Goal: Task Accomplishment & Management: Use online tool/utility

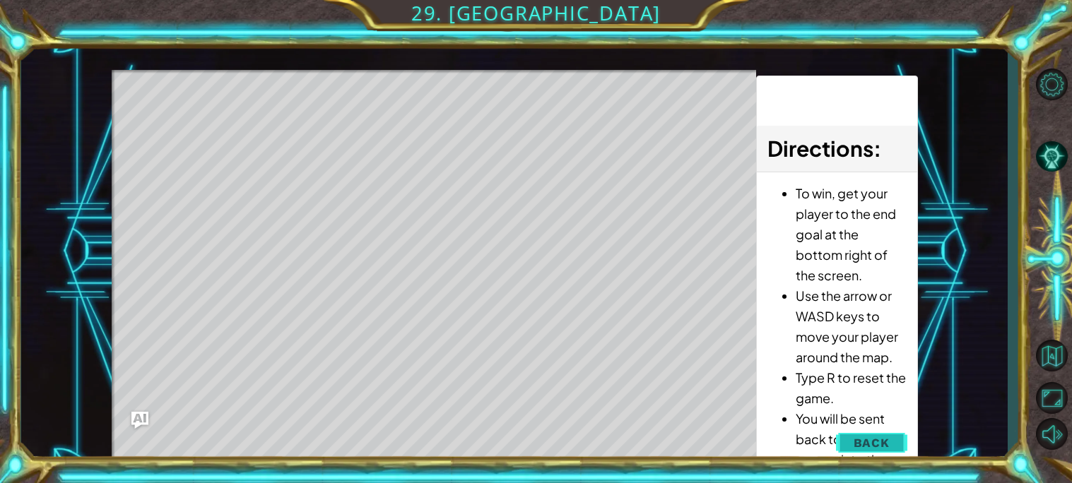
click at [868, 452] on button "Back" at bounding box center [871, 443] width 71 height 28
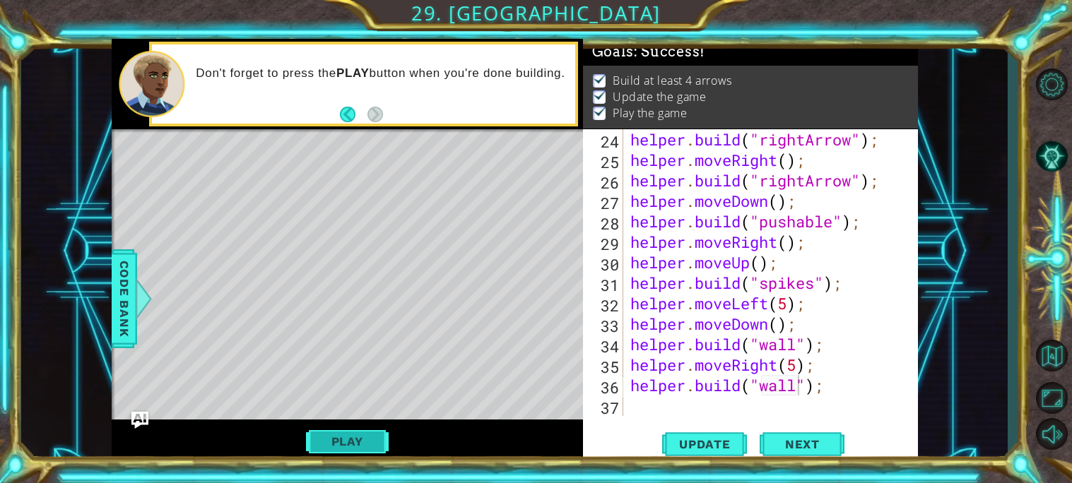
click at [328, 436] on button "Play" at bounding box center [347, 441] width 83 height 27
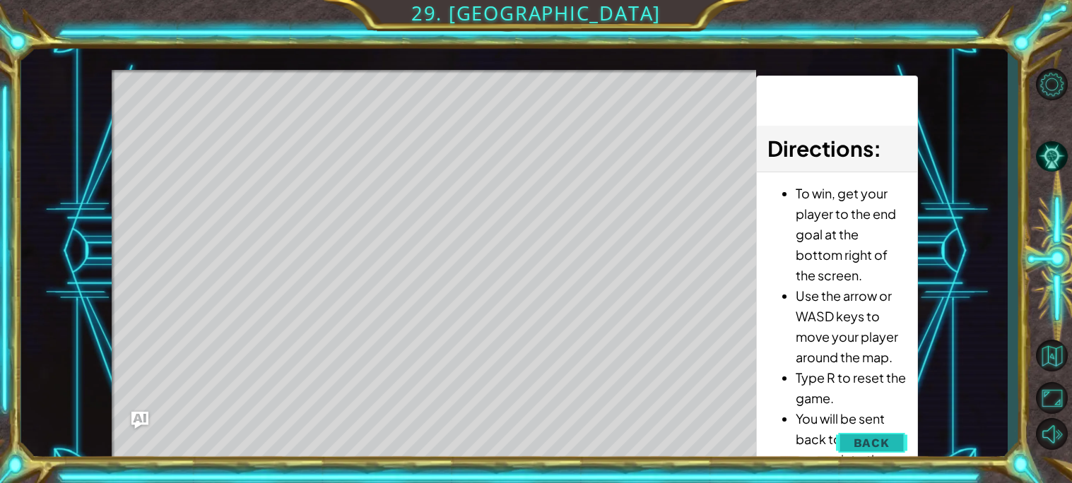
click at [860, 434] on button "Back" at bounding box center [871, 443] width 71 height 28
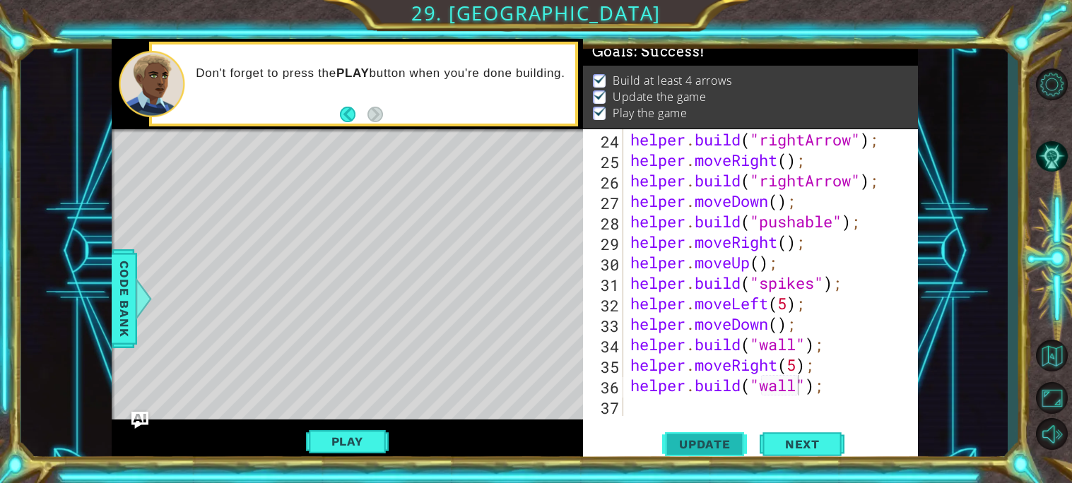
click at [702, 444] on span "Update" at bounding box center [705, 444] width 80 height 14
click at [653, 410] on div "helper . build ( "rightArrow" ) ; helper . moveRight ( ) ; helper . build ( "ri…" at bounding box center [774, 293] width 294 height 328
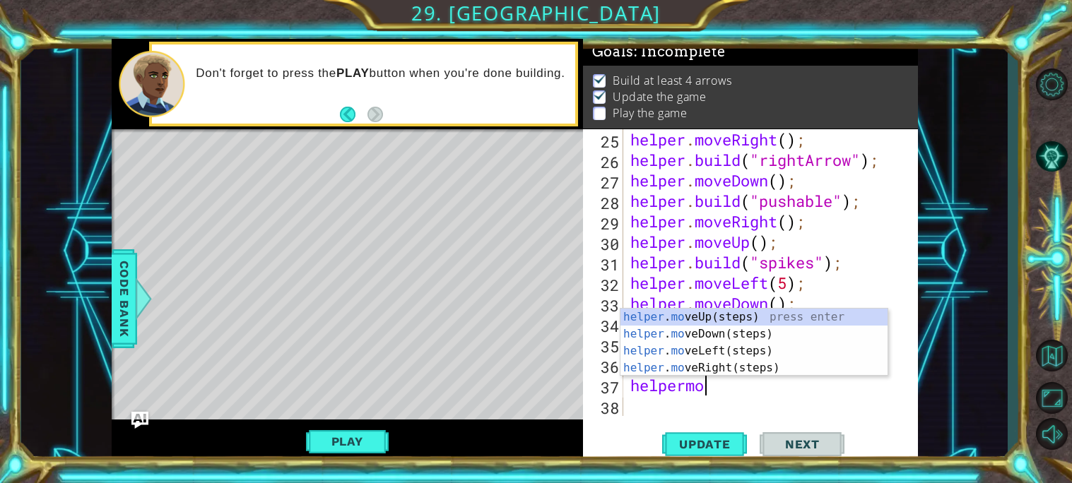
scroll to position [0, 3]
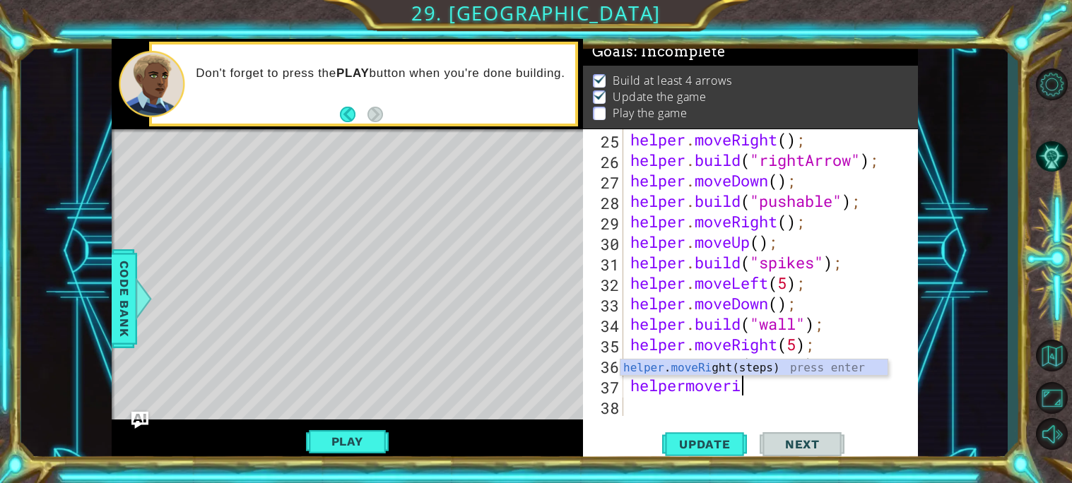
type textarea "helpermove"
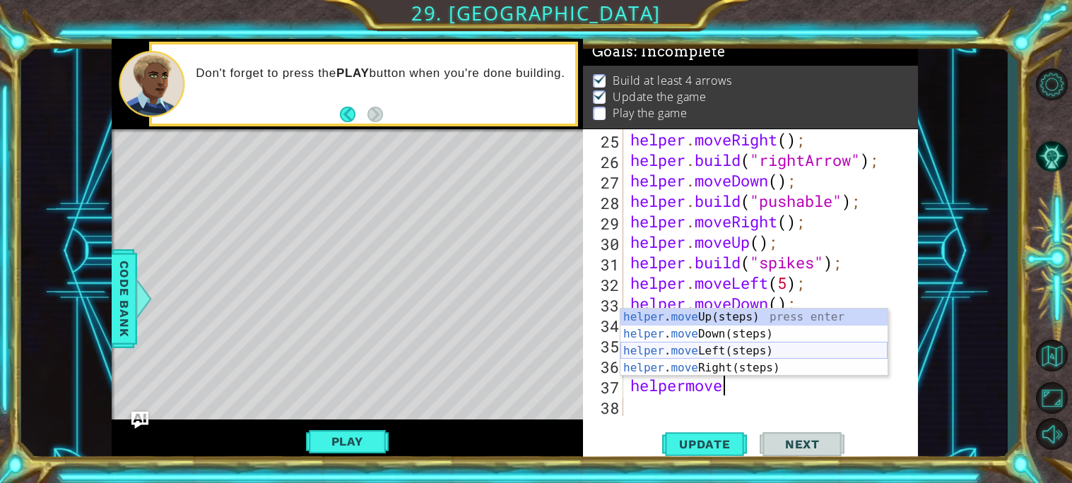
click at [673, 356] on div "helper . move Up(steps) press enter helper . move Down(steps) press enter helpe…" at bounding box center [753, 360] width 267 height 102
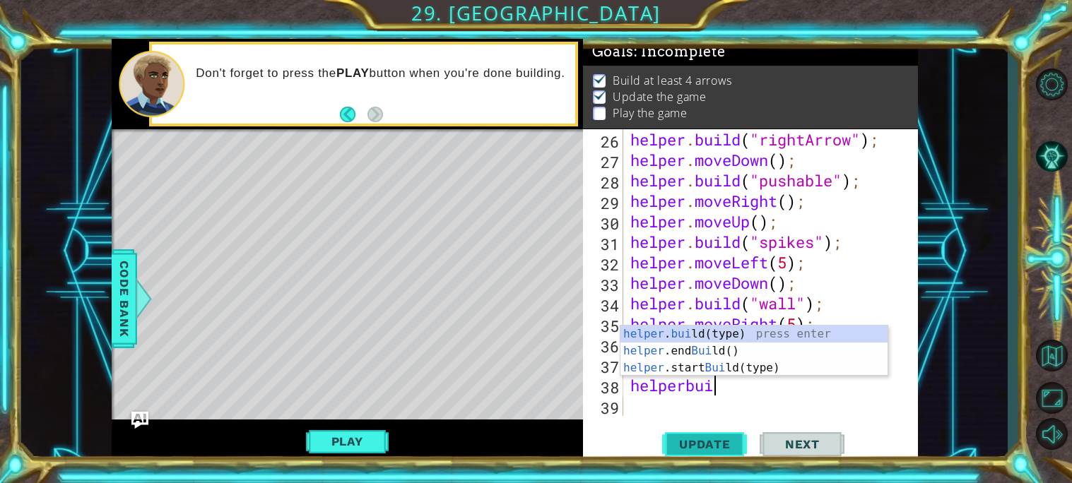
scroll to position [0, 2]
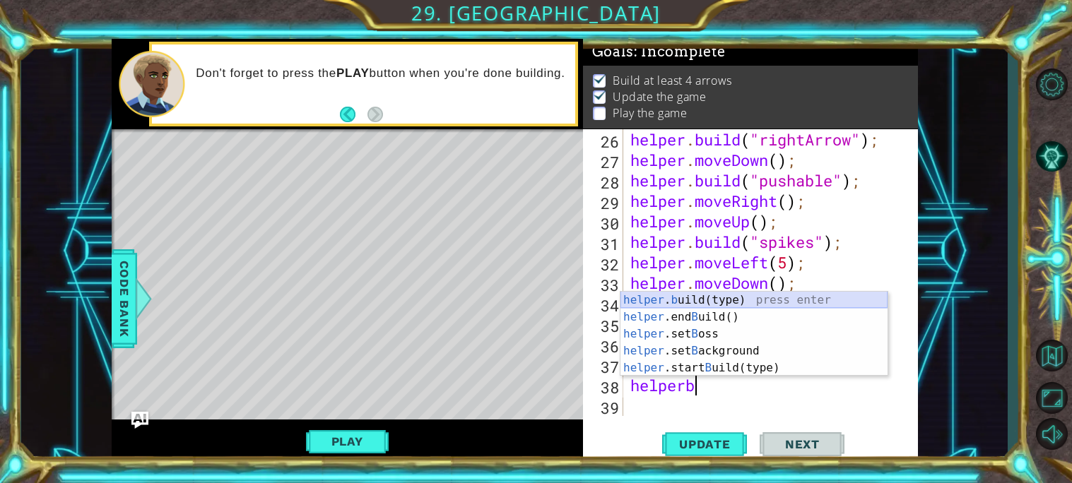
click at [724, 302] on div "helper . b uild(type) press enter helper .end B uild() press enter helper .set …" at bounding box center [753, 351] width 267 height 119
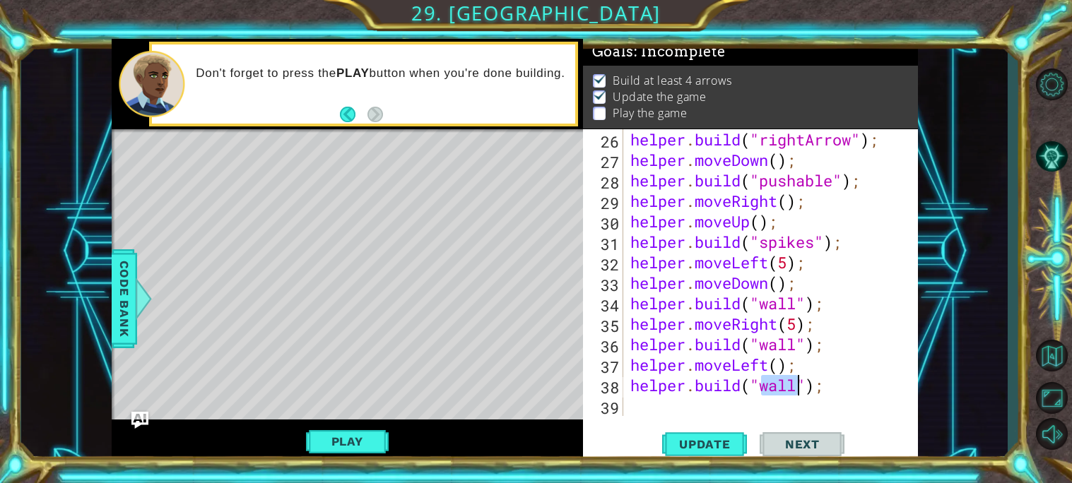
scroll to position [0, 6]
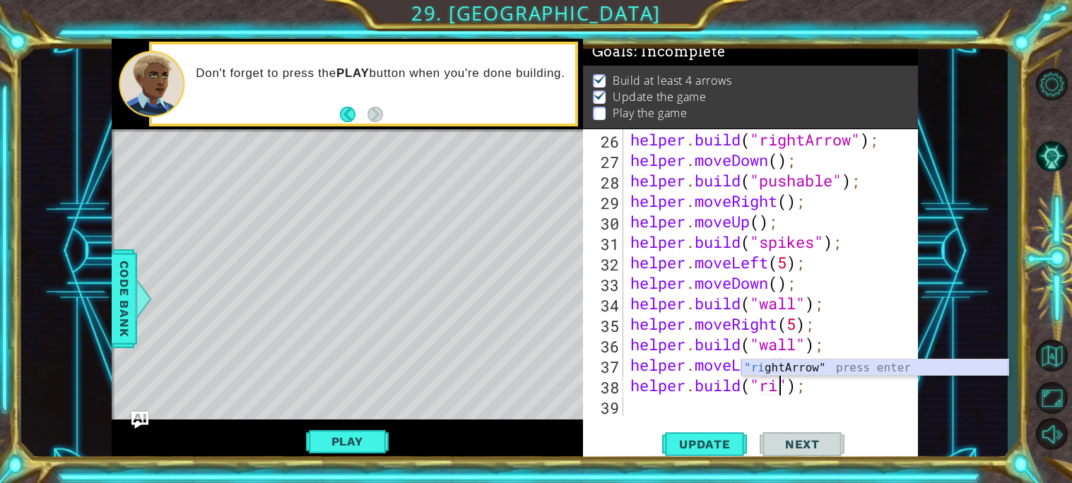
click at [766, 367] on div ""ri ghtArrow" press enter" at bounding box center [874, 385] width 267 height 51
type textarea "[DOMAIN_NAME]("rightArrow");"
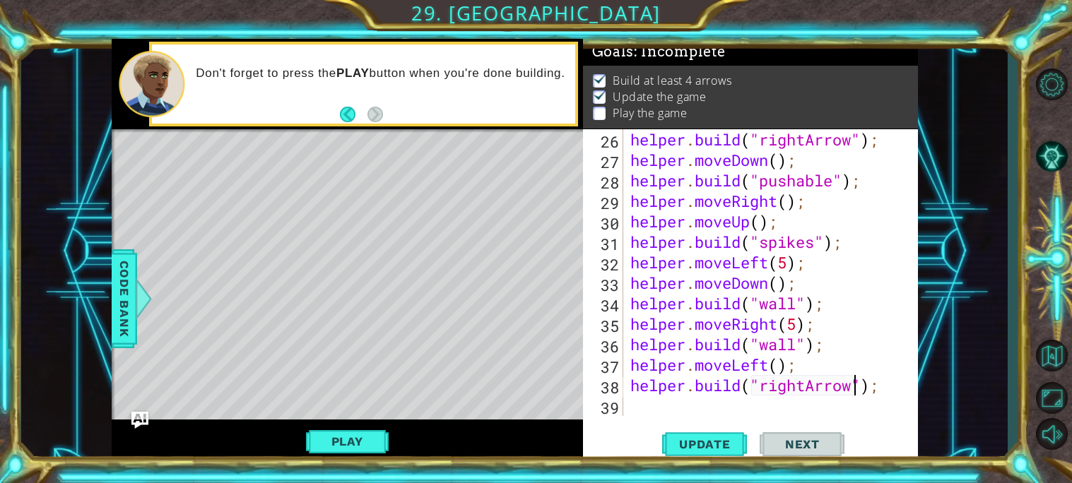
click at [717, 397] on div "helper . build ( "rightArrow" ) ; helper . moveDown ( ) ; helper . build ( "pus…" at bounding box center [774, 293] width 294 height 328
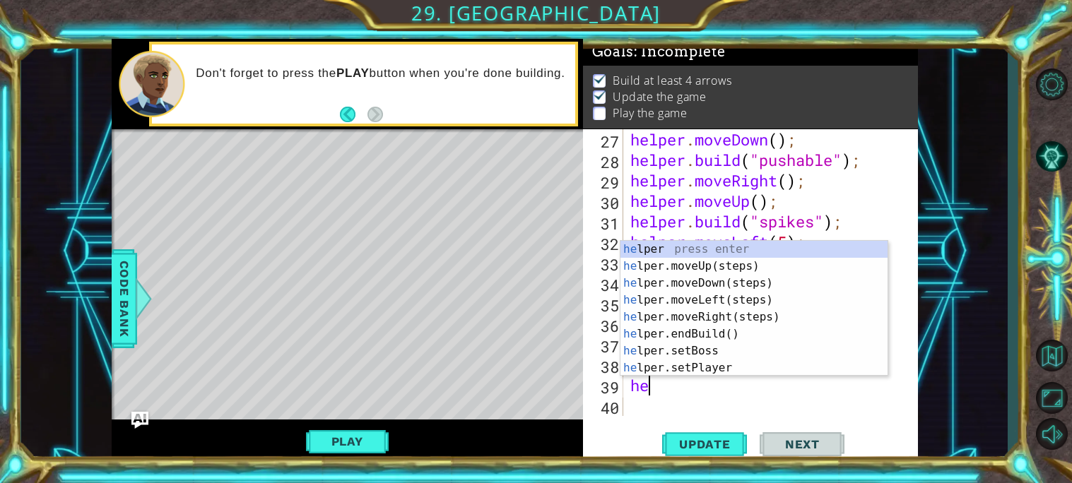
scroll to position [0, 1]
type textarea "help"
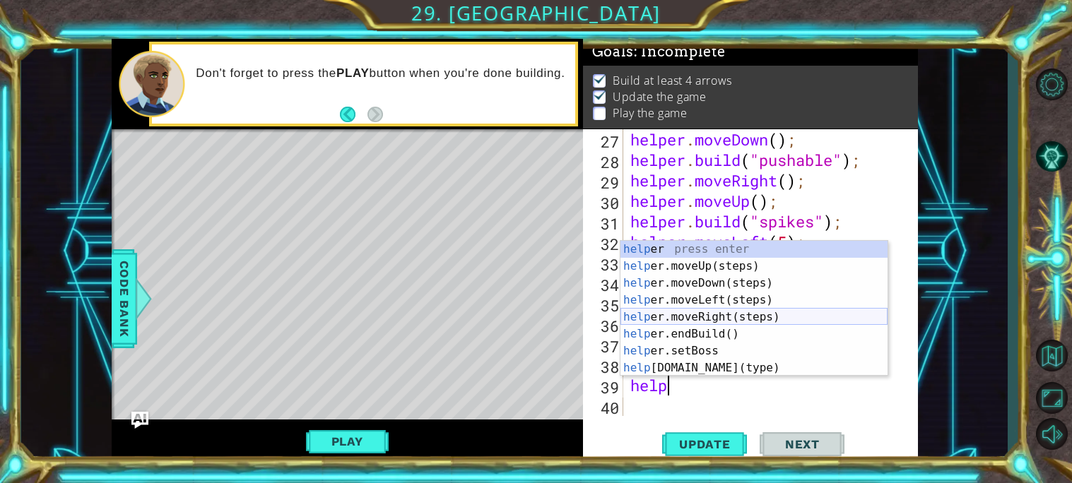
click at [726, 314] on div "help er press enter help er.moveUp(steps) press enter help er.moveDown(steps) p…" at bounding box center [753, 326] width 267 height 170
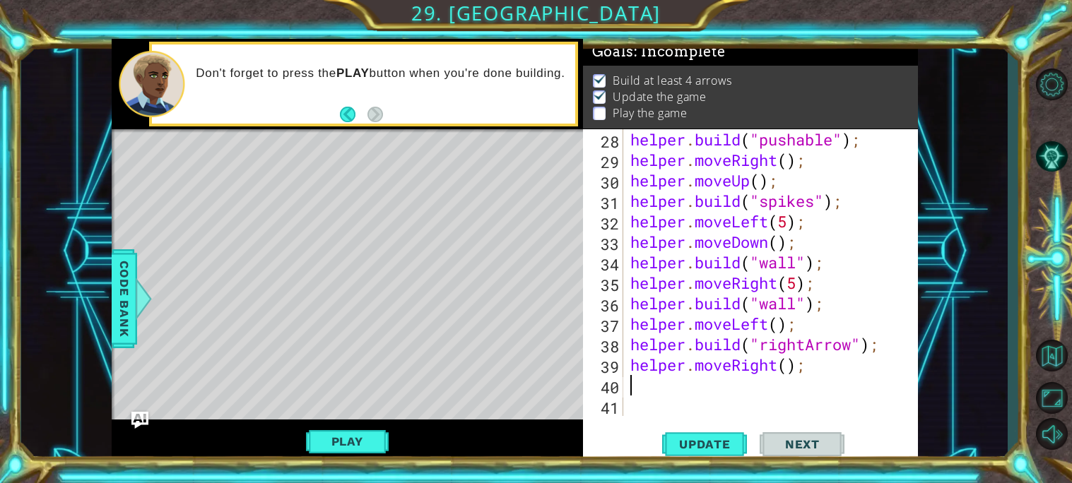
scroll to position [634, 0]
click at [817, 371] on div "helper . build ( "pushable" ) ; helper . moveRight ( ) ; helper . moveUp ( ) ; …" at bounding box center [774, 293] width 294 height 328
type textarea "helper"
click at [785, 309] on div "helper . build ( "pushable" ) ; helper . moveRight ( ) ; helper . moveUp ( ) ; …" at bounding box center [774, 293] width 294 height 328
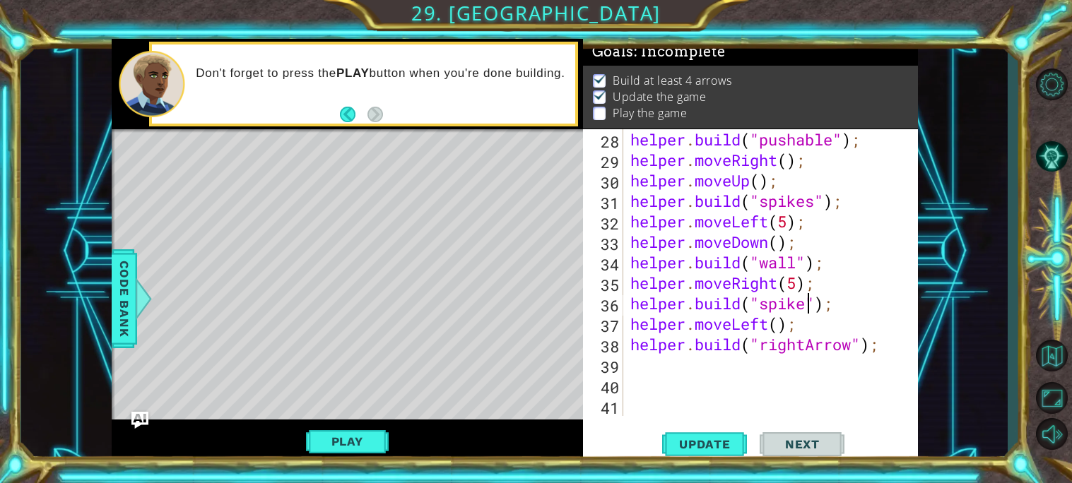
type textarea "[DOMAIN_NAME]("spikes");"
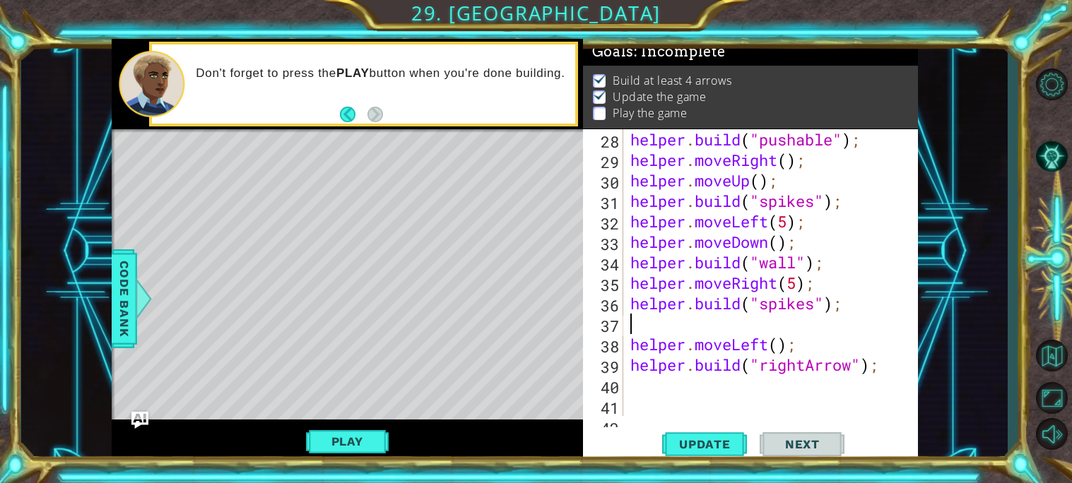
scroll to position [0, 0]
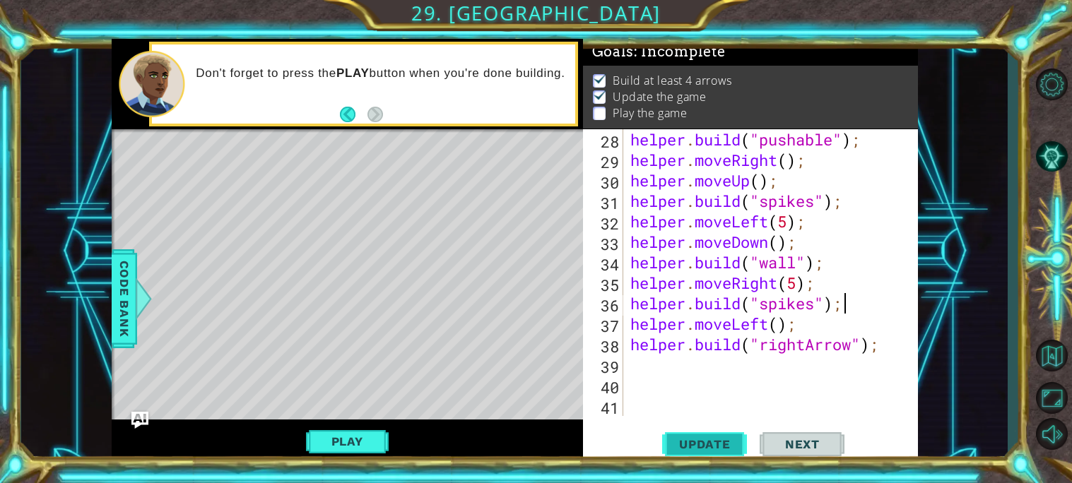
type textarea "[DOMAIN_NAME]("spikes");"
click at [704, 454] on button "Update" at bounding box center [704, 443] width 85 height 33
click at [733, 370] on div "helper . build ( "pushable" ) ; helper . moveRight ( ) ; helper . moveUp ( ) ; …" at bounding box center [774, 293] width 294 height 328
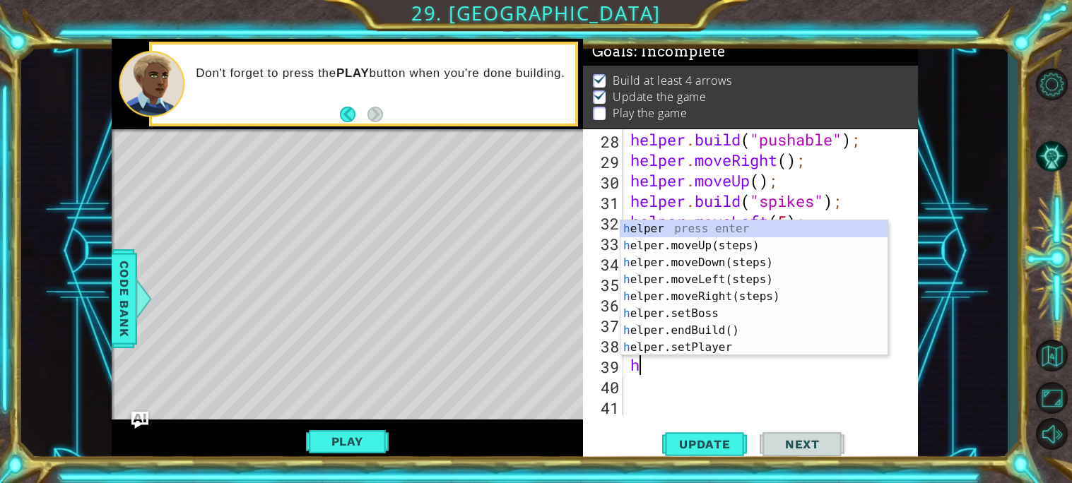
type textarea "hel"
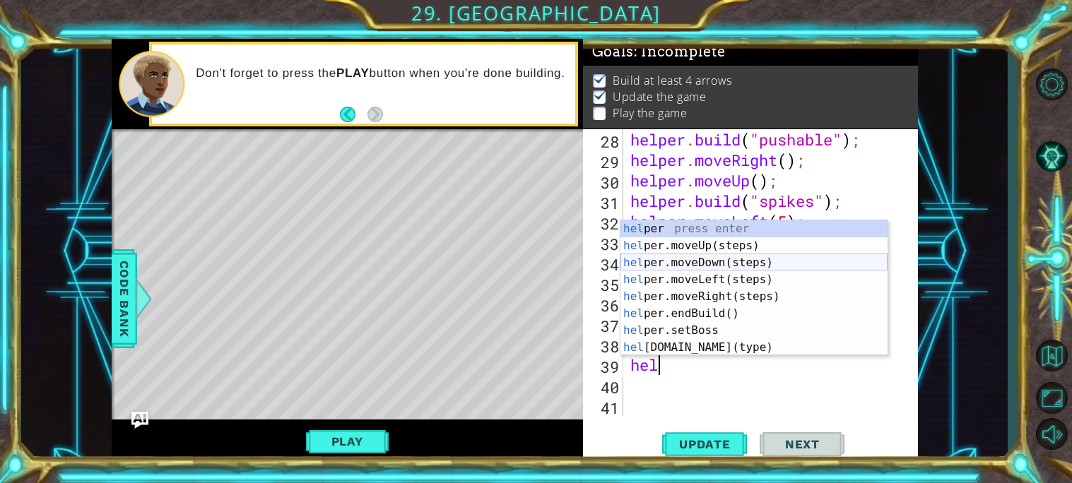
click at [694, 260] on div "hel per press enter hel per.moveUp(steps) press enter hel per.moveDown(steps) p…" at bounding box center [753, 305] width 267 height 170
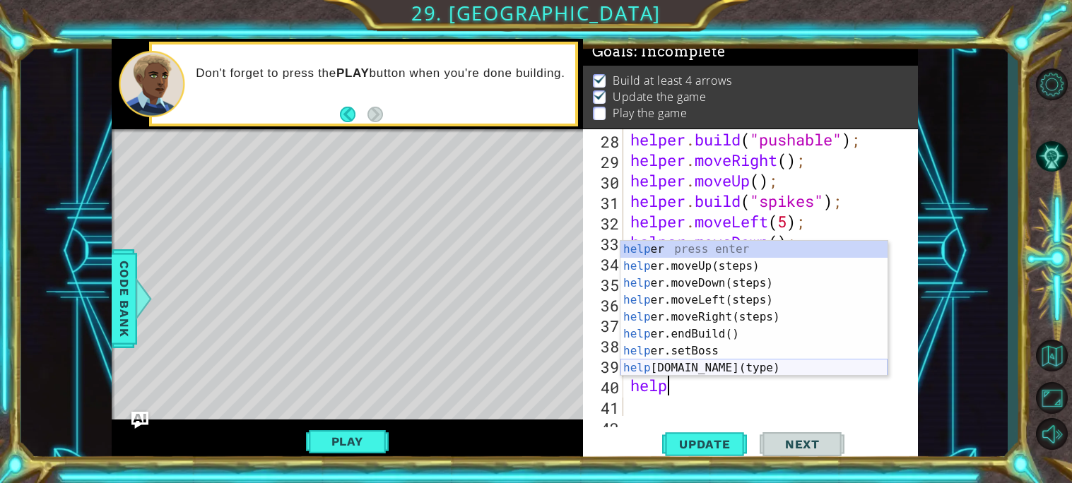
click at [689, 363] on div "help er press enter help er.moveUp(steps) press enter help er.moveDown(steps) p…" at bounding box center [753, 326] width 267 height 170
type textarea "[DOMAIN_NAME]("wall");"
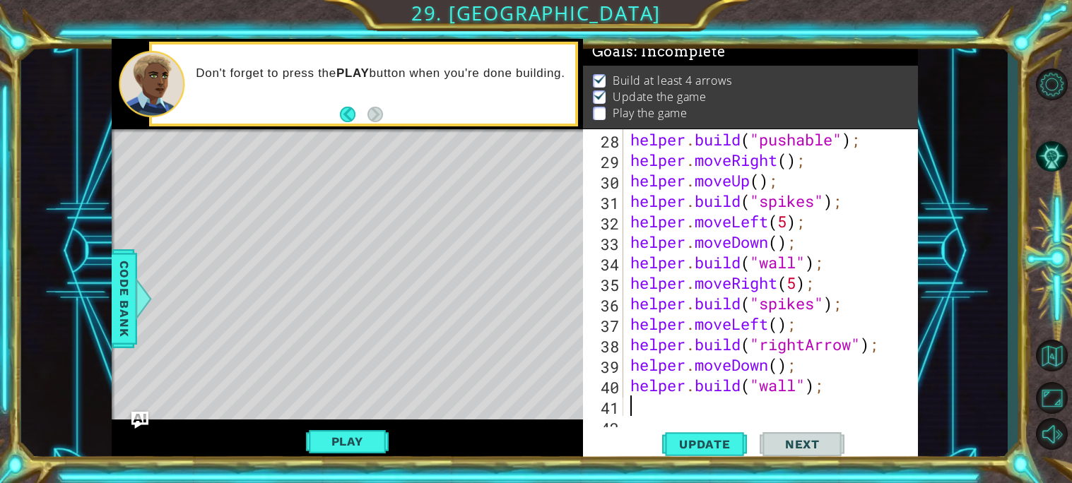
click at [782, 396] on div "helper . build ( "pushable" ) ; helper . moveRight ( ) ; helper . moveUp ( ) ; …" at bounding box center [774, 293] width 294 height 328
click at [780, 389] on div "helper . build ( "pushable" ) ; helper . moveRight ( ) ; helper . moveUp ( ) ; …" at bounding box center [774, 293] width 294 height 328
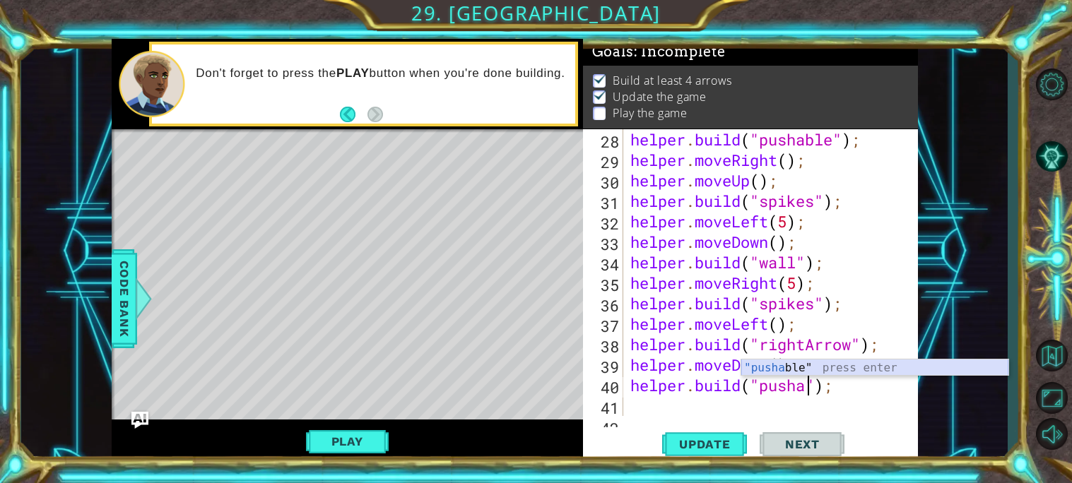
click at [782, 365] on div ""pusha ble" press enter" at bounding box center [874, 385] width 267 height 51
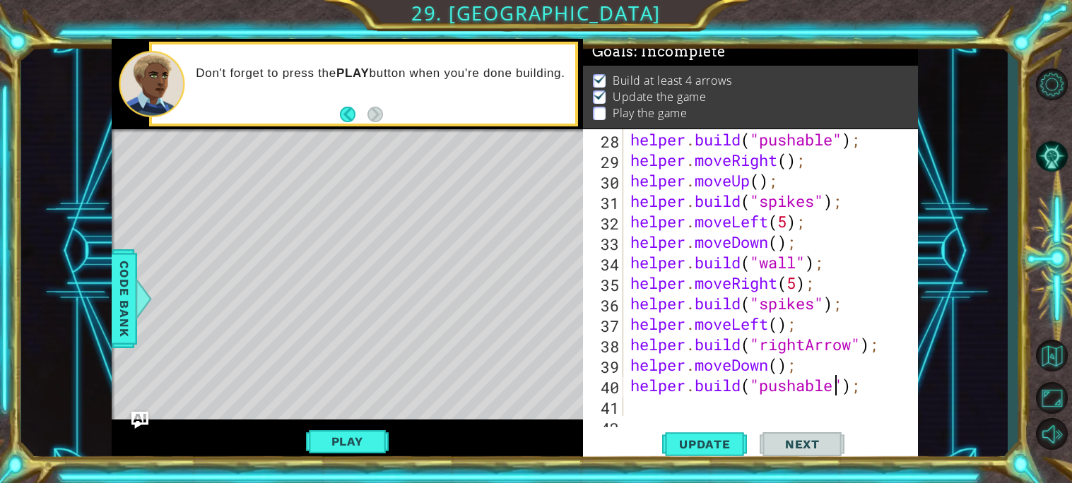
click at [856, 142] on div "helper . build ( "pushable" ) ; helper . moveRight ( ) ; helper . moveUp ( ) ; …" at bounding box center [774, 293] width 294 height 328
click at [871, 146] on div "helper . build ( "pushable" ) ; helper . moveRight ( ) ; helper . moveUp ( ) ; …" at bounding box center [774, 293] width 294 height 328
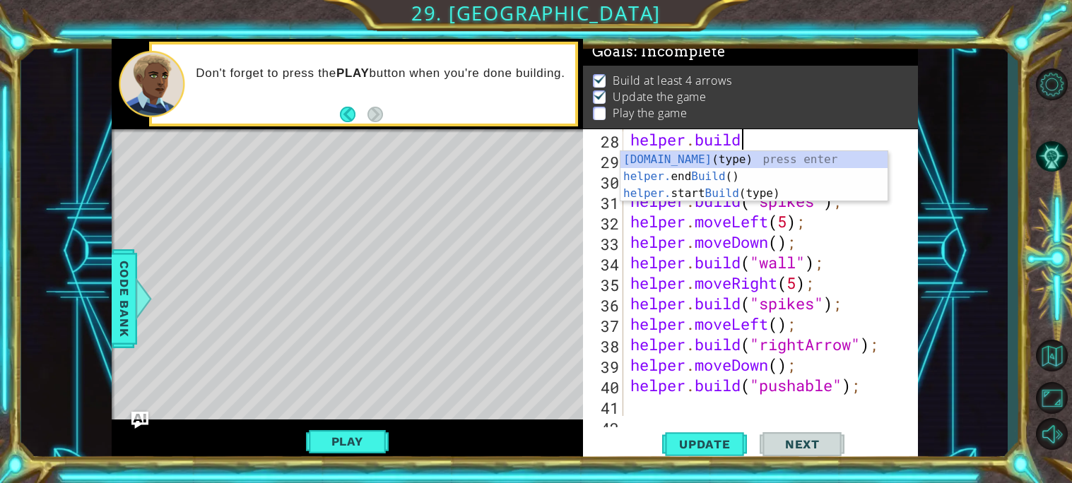
scroll to position [0, 1]
type textarea "h"
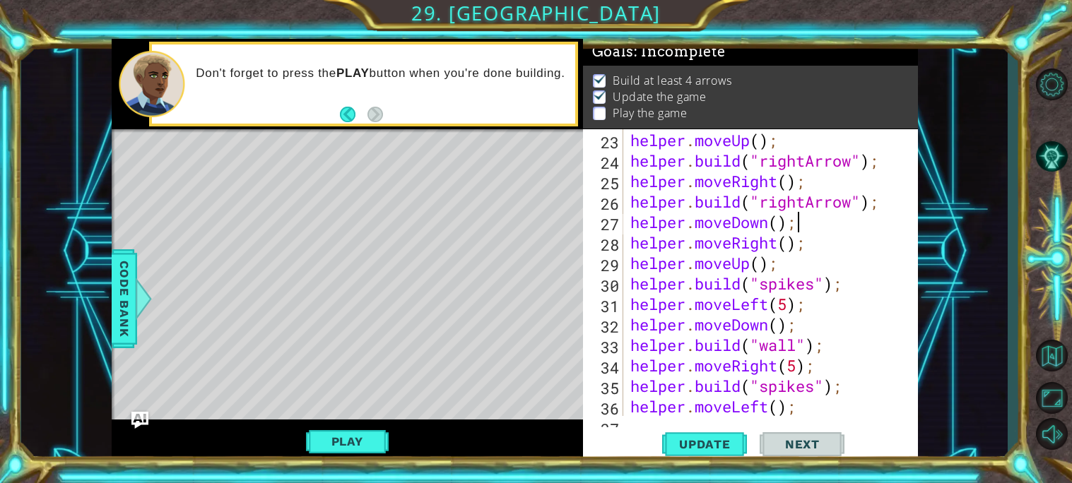
scroll to position [557, 0]
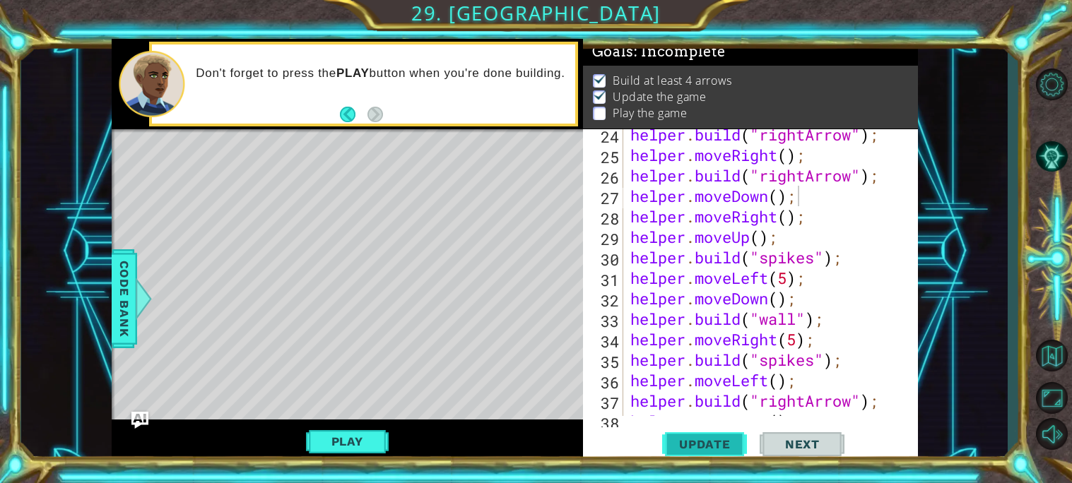
click at [706, 442] on span "Update" at bounding box center [705, 444] width 80 height 14
click at [343, 439] on button "Play" at bounding box center [347, 441] width 83 height 27
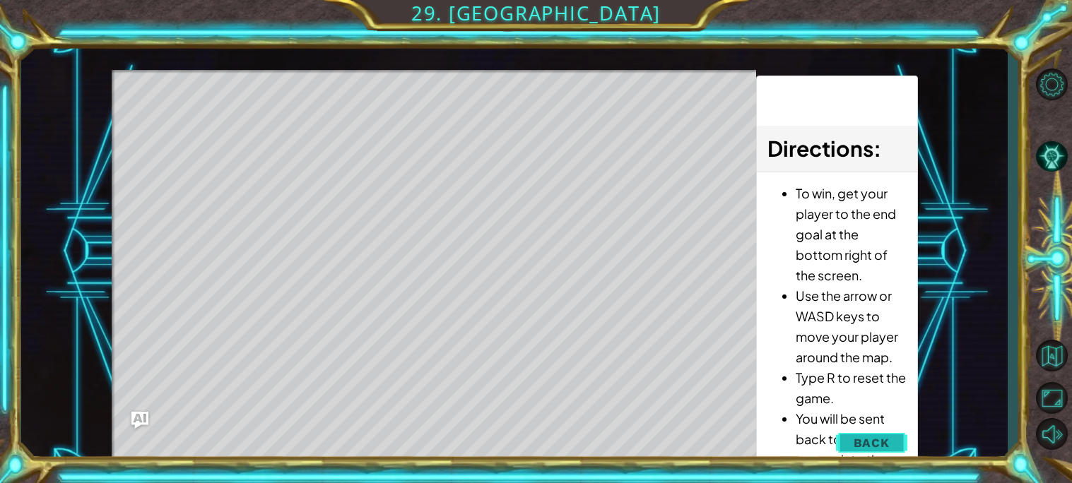
click at [853, 442] on span "Back" at bounding box center [871, 443] width 36 height 14
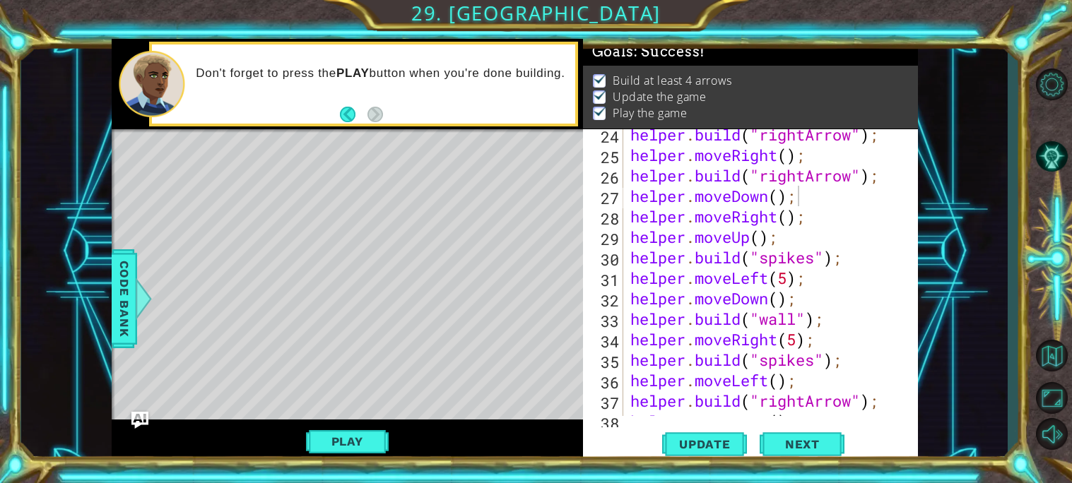
scroll to position [634, 0]
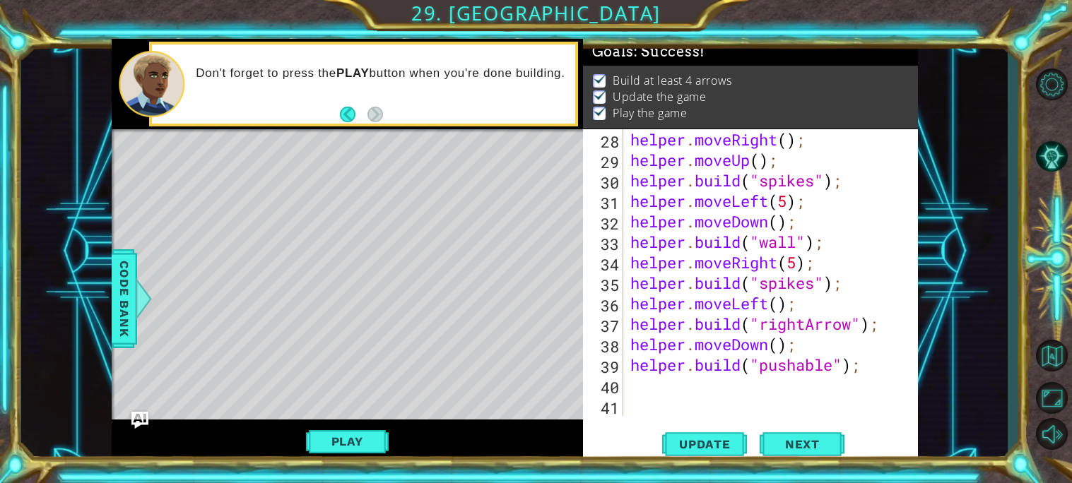
type textarea "[DOMAIN_NAME]("pushable");"
click at [650, 373] on div "helper . moveRight ( ) ; helper . moveUp ( ) ; helper . build ( "spikes" ) ; he…" at bounding box center [774, 293] width 294 height 328
click at [651, 395] on div "helper . moveRight ( ) ; helper . moveUp ( ) ; helper . build ( "spikes" ) ; he…" at bounding box center [774, 293] width 294 height 328
click at [708, 447] on span "Update" at bounding box center [705, 444] width 80 height 14
click at [639, 382] on div "helper . moveRight ( ) ; helper . moveUp ( ) ; helper . build ( "spikes" ) ; he…" at bounding box center [774, 293] width 294 height 328
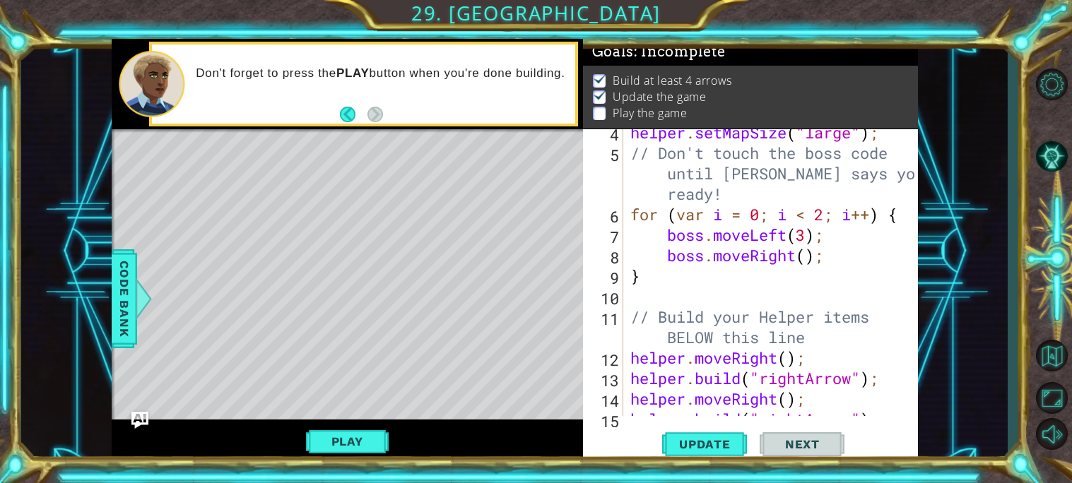
scroll to position [86, 0]
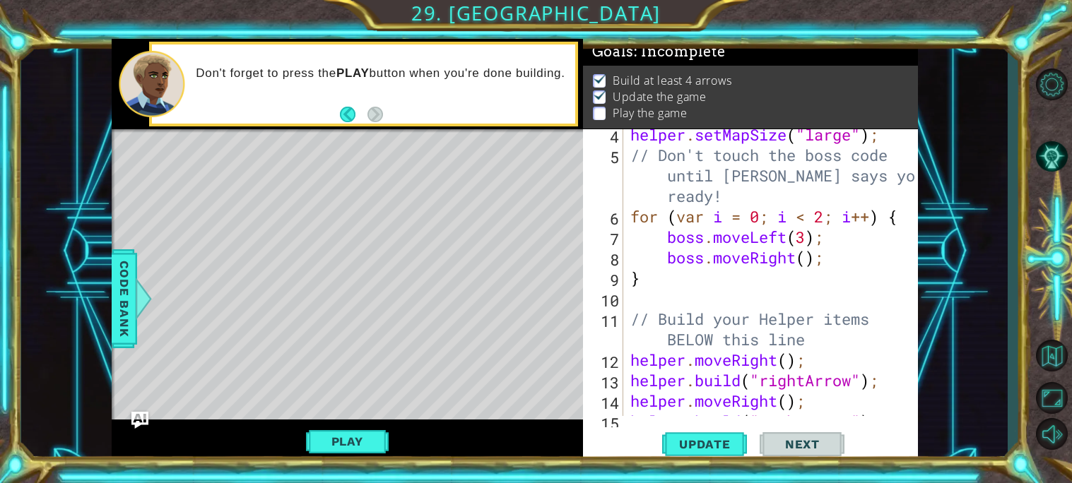
click at [828, 264] on div "helper . setMapSize ( "large" ) ; // Don't touch the boss code until [PERSON_NA…" at bounding box center [774, 288] width 294 height 328
click at [622, 277] on div "9" at bounding box center [604, 280] width 37 height 20
type textarea "}"
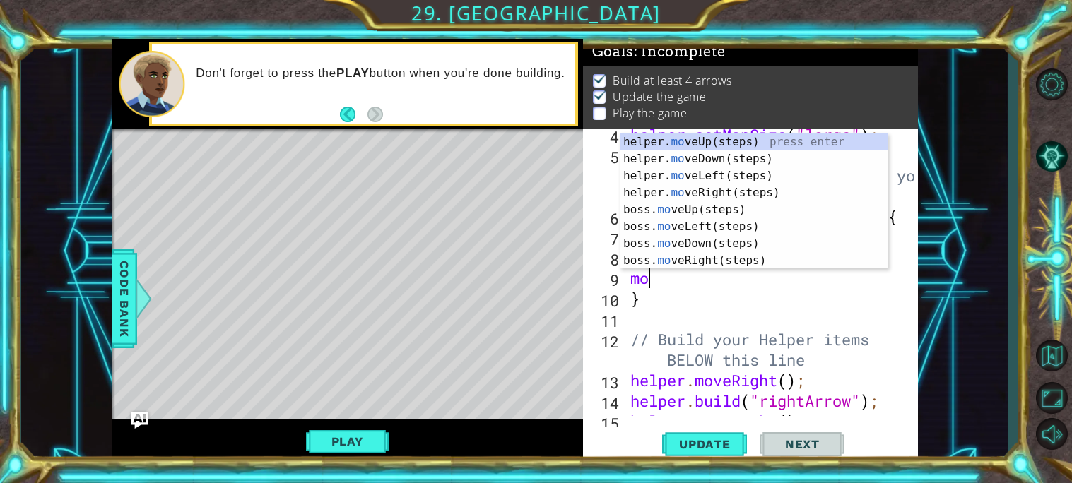
type textarea "mov"
click at [706, 138] on div "helper. mov eUp(steps) press enter helper. mov eDown(steps) press enter helper.…" at bounding box center [753, 219] width 267 height 170
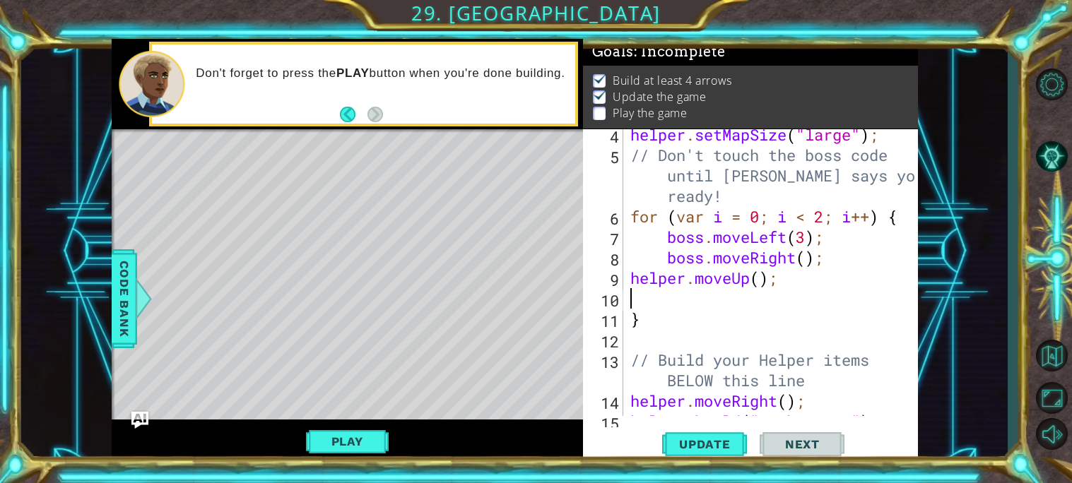
click at [667, 279] on div "helper . setMapSize ( "large" ) ; // Don't touch the boss code until [PERSON_NA…" at bounding box center [774, 288] width 294 height 328
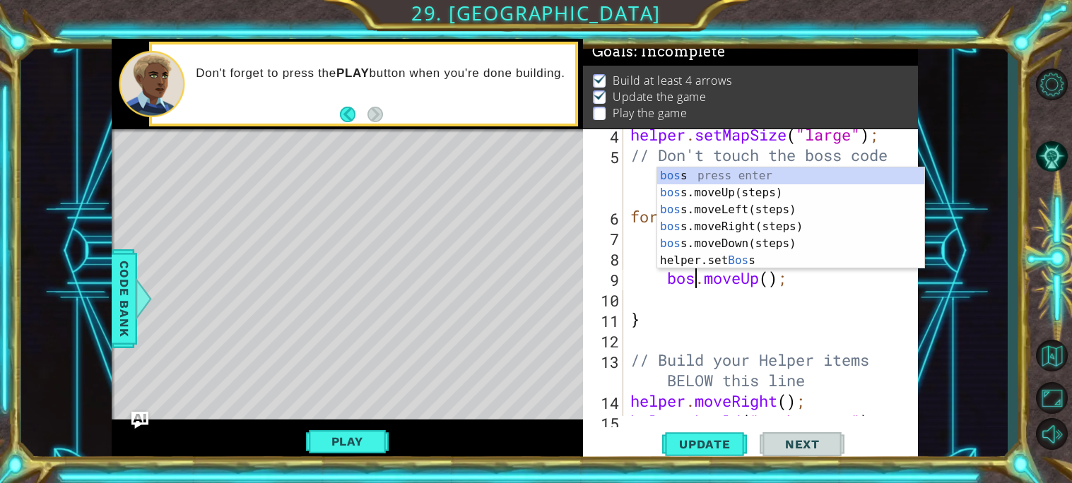
type textarea "boss.moveUp();"
click at [757, 301] on div "helper . setMapSize ( "large" ) ; // Don't touch the boss code until [PERSON_NA…" at bounding box center [774, 288] width 294 height 328
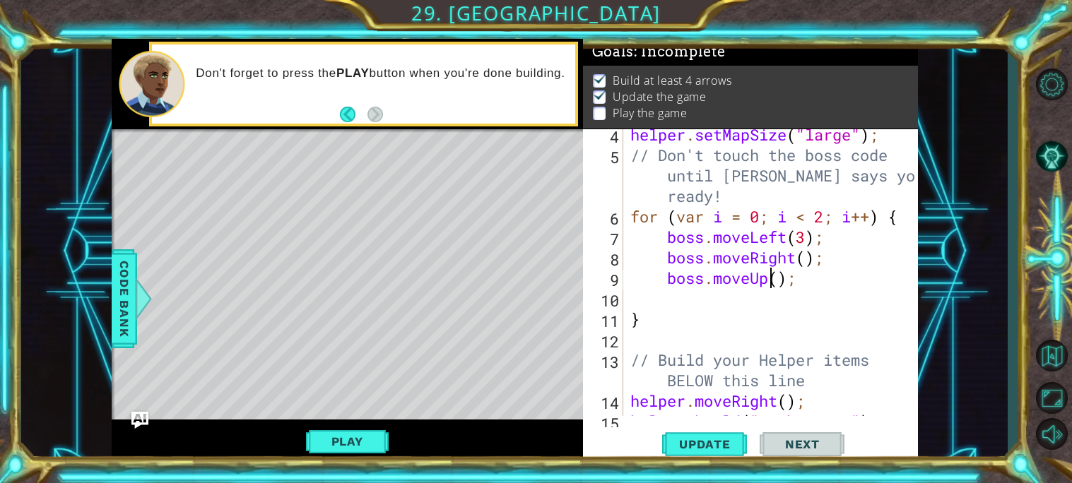
click at [774, 285] on div "helper . setMapSize ( "large" ) ; // Don't touch the boss code until [PERSON_NA…" at bounding box center [774, 288] width 294 height 328
click at [779, 285] on div "helper . setMapSize ( "large" ) ; // Don't touch the boss code until [PERSON_NA…" at bounding box center [774, 288] width 294 height 328
click at [673, 326] on div "helper . setMapSize ( "large" ) ; // Don't touch the boss code until [PERSON_NA…" at bounding box center [774, 288] width 294 height 328
type textarea "}"
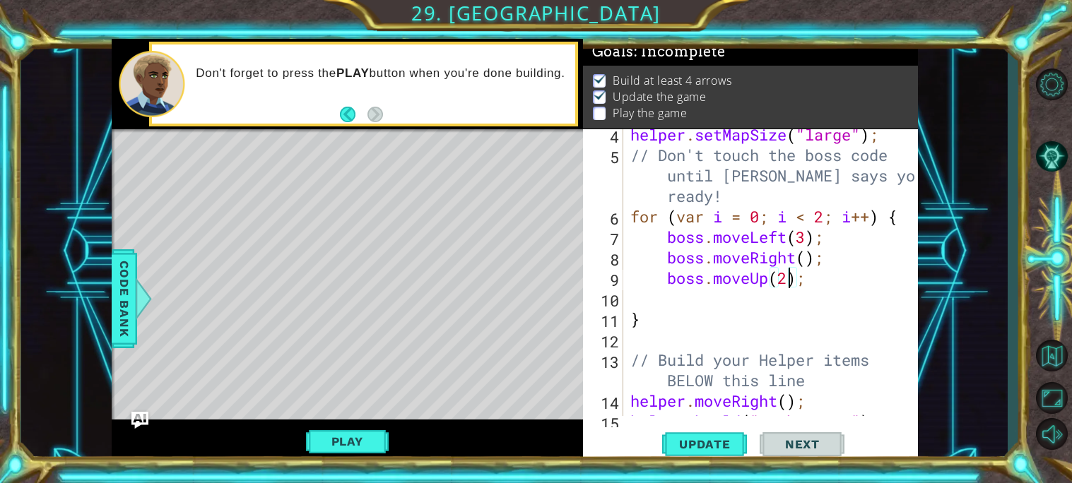
scroll to position [0, 0]
click at [680, 311] on div "helper . setMapSize ( "large" ) ; // Don't touch the boss code until [PERSON_NA…" at bounding box center [774, 288] width 294 height 328
click at [682, 300] on div "helper . setMapSize ( "large" ) ; // Don't touch the boss code until [PERSON_NA…" at bounding box center [774, 288] width 294 height 328
type textarea "`"
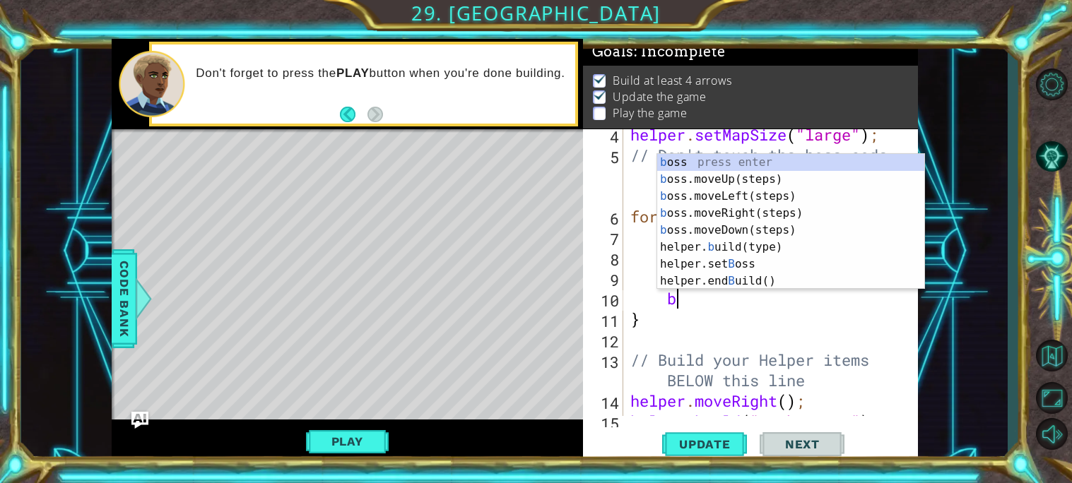
type textarea "bo"
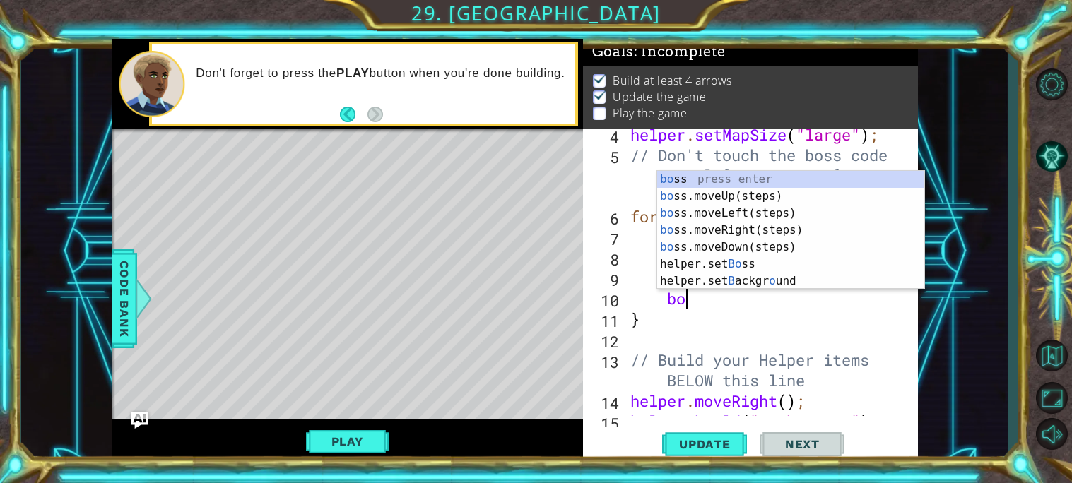
scroll to position [0, 1]
click at [735, 247] on div "bo ss press enter bo ss.moveUp(steps) press enter bo ss.moveLeft(steps) press e…" at bounding box center [790, 247] width 267 height 153
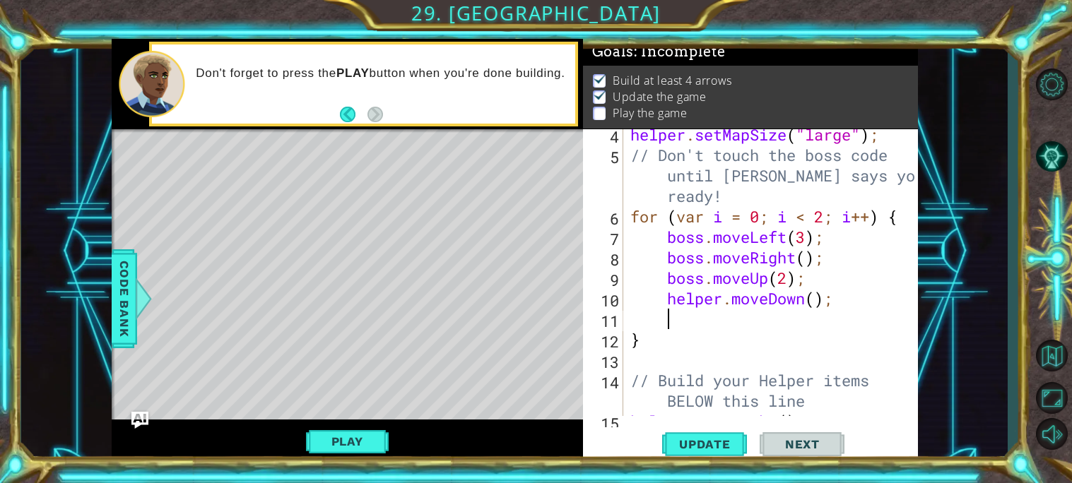
scroll to position [0, 1]
click at [815, 297] on div "helper . setMapSize ( "large" ) ; // Don't touch the boss code until [PERSON_NA…" at bounding box center [774, 288] width 294 height 328
click at [727, 433] on button "Update" at bounding box center [704, 443] width 85 height 33
click at [359, 449] on button "Play" at bounding box center [347, 441] width 83 height 27
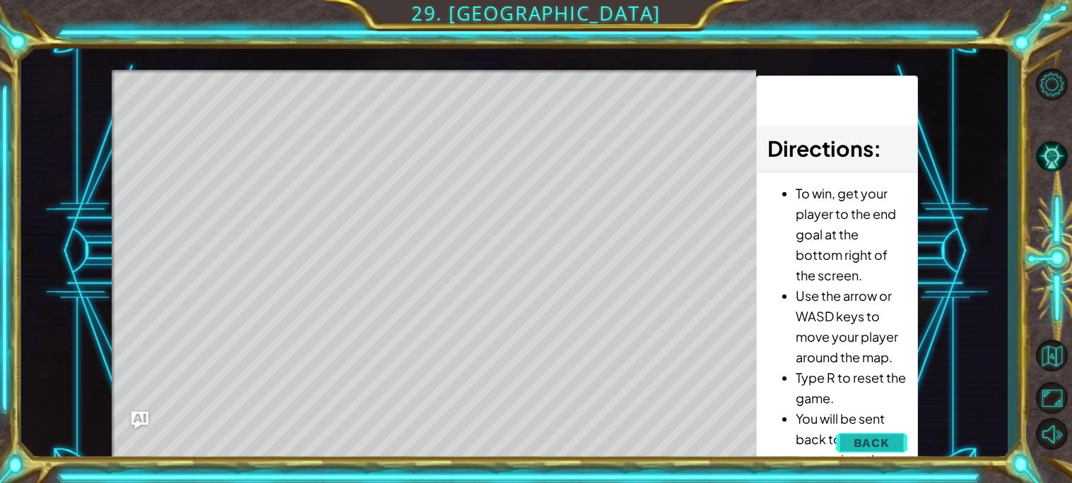
click at [864, 441] on span "Back" at bounding box center [871, 443] width 36 height 14
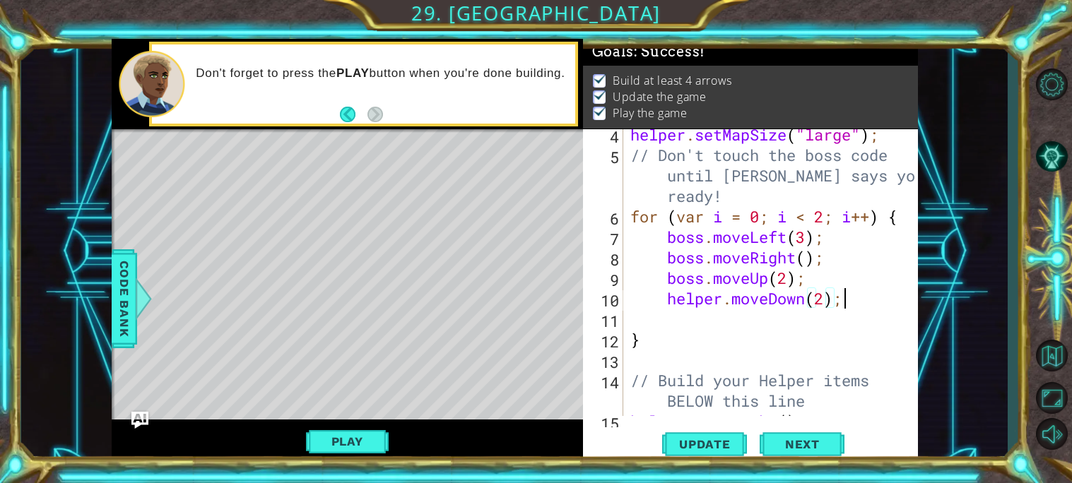
click at [860, 302] on div "helper . setMapSize ( "large" ) ; // Don't touch the boss code until [PERSON_NA…" at bounding box center [774, 288] width 294 height 328
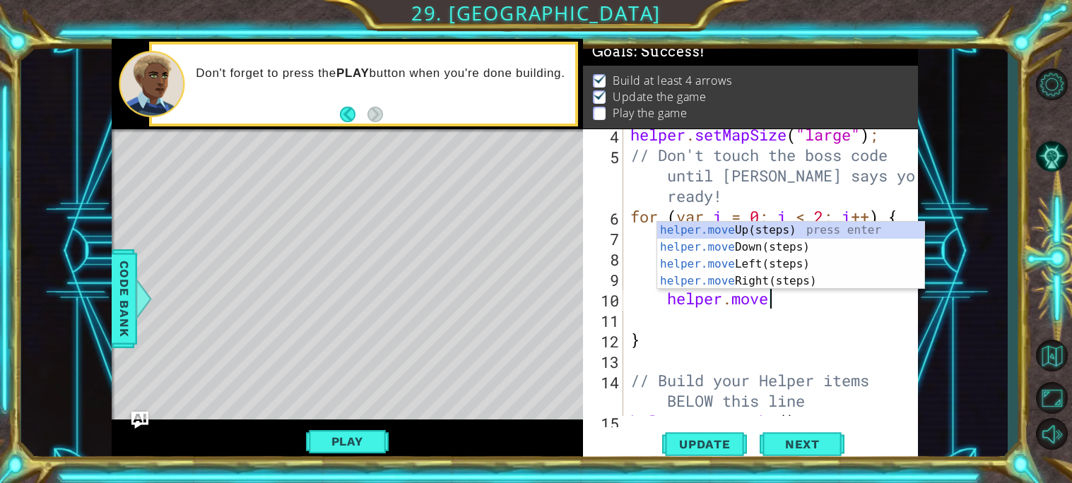
type textarea "h"
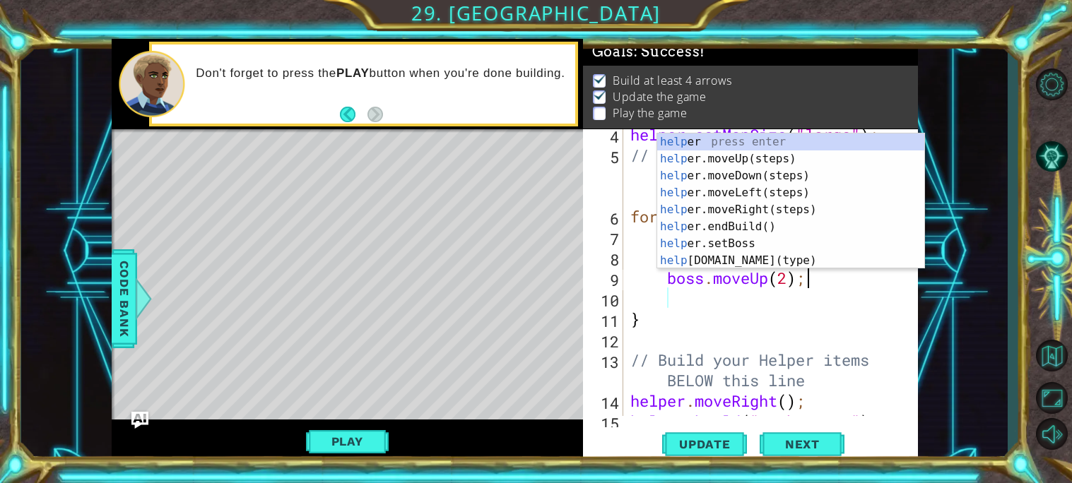
scroll to position [0, 0]
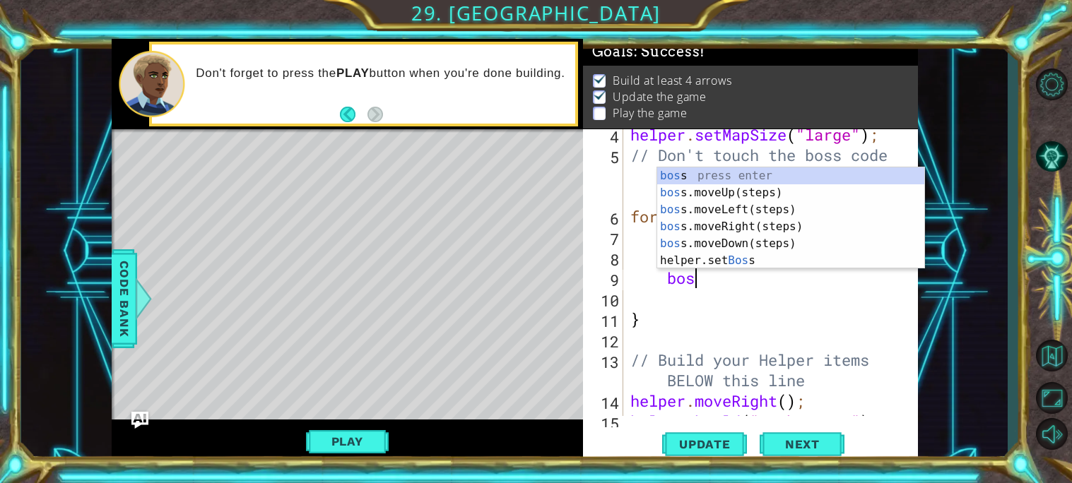
type textarea "b"
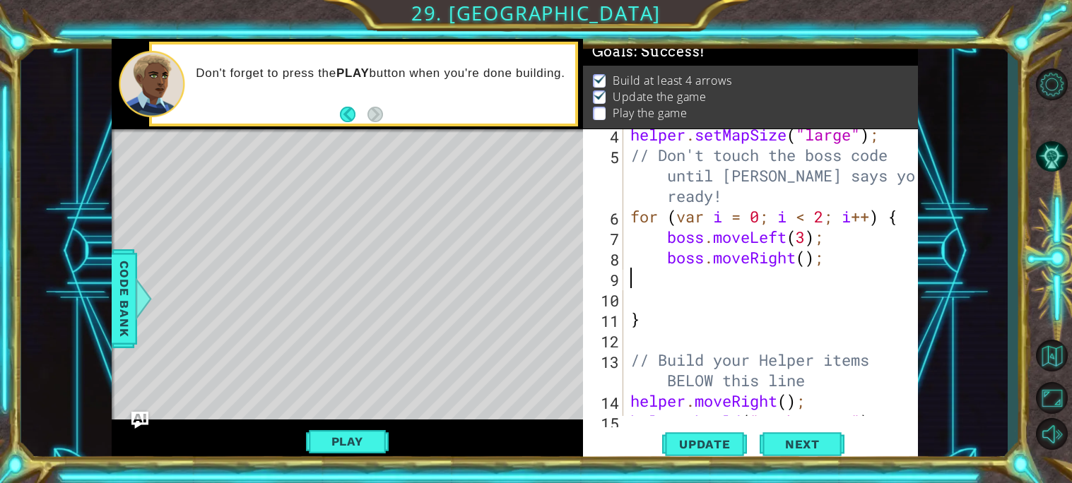
type textarea "boss.moveRight();"
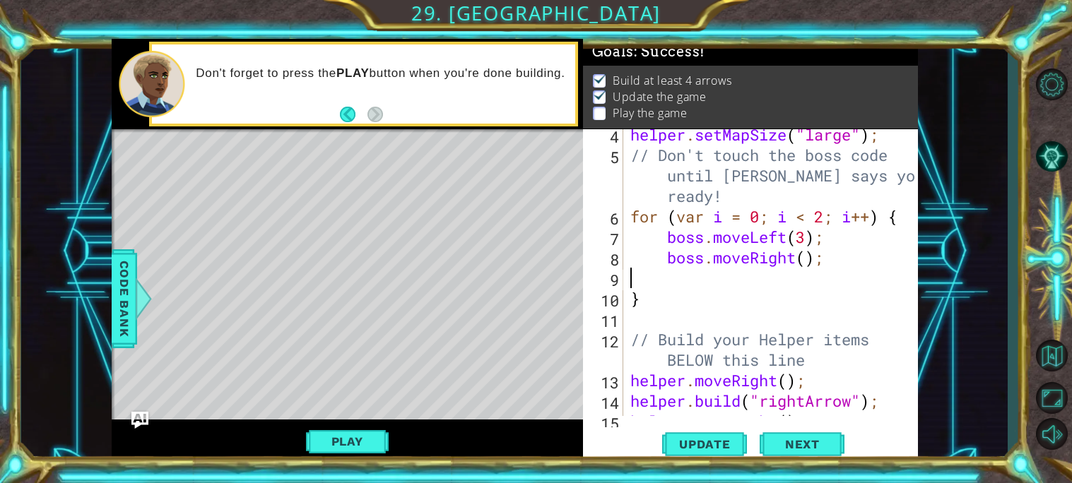
type textarea "boss.moveRight();"
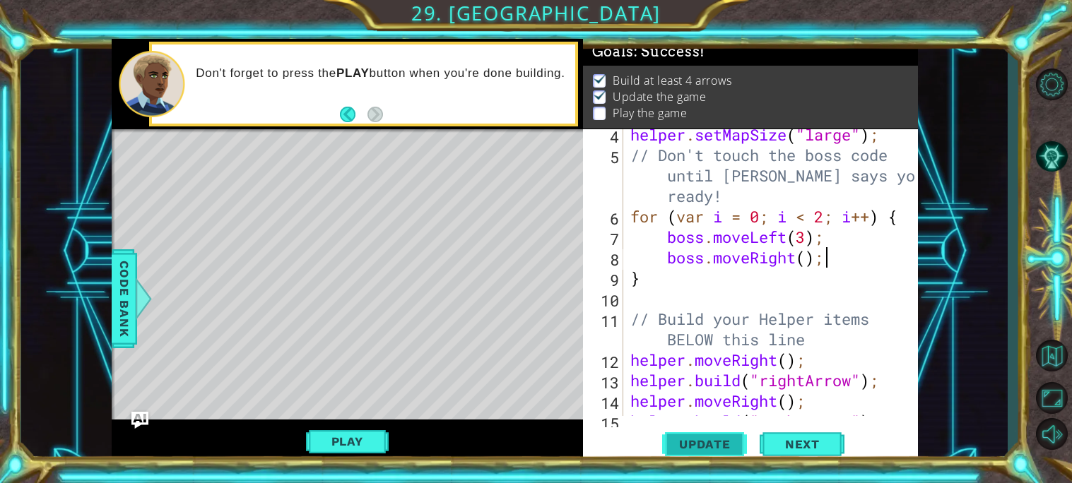
click at [699, 445] on span "Update" at bounding box center [705, 444] width 80 height 14
click at [697, 444] on span "Update" at bounding box center [705, 444] width 80 height 14
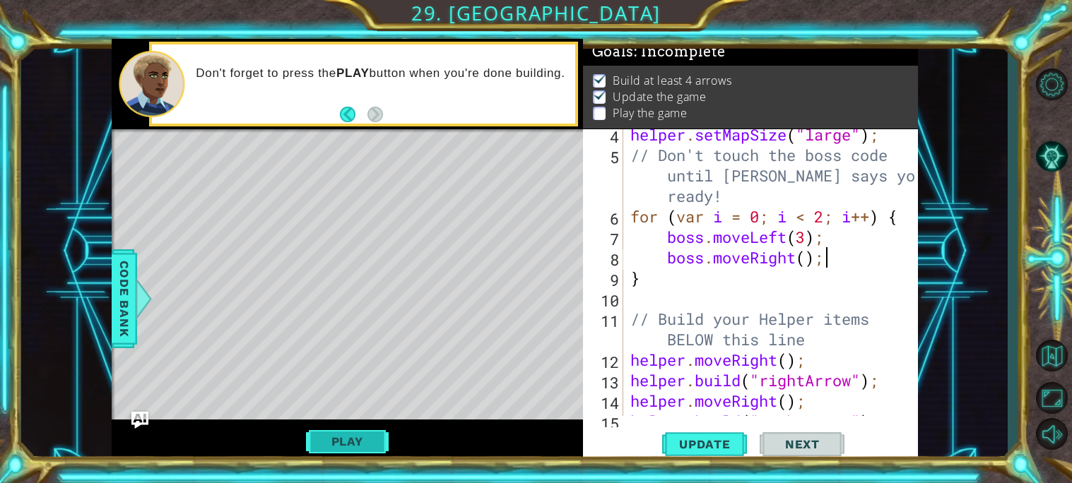
click at [366, 439] on button "Play" at bounding box center [347, 441] width 83 height 27
click at [819, 442] on span "Next" at bounding box center [802, 446] width 63 height 14
click at [819, 442] on body "1 ההההההההההההההההההההההההההההההההההההההההההההההההההההההההההההההההההההההההההההה…" at bounding box center [536, 241] width 1072 height 483
click at [783, 446] on body "1 ההההההההההההההההההההההההההההההההההההההההההההההההההההההההההההההההההההההההההההה…" at bounding box center [536, 241] width 1072 height 483
